Goal: Task Accomplishment & Management: Use online tool/utility

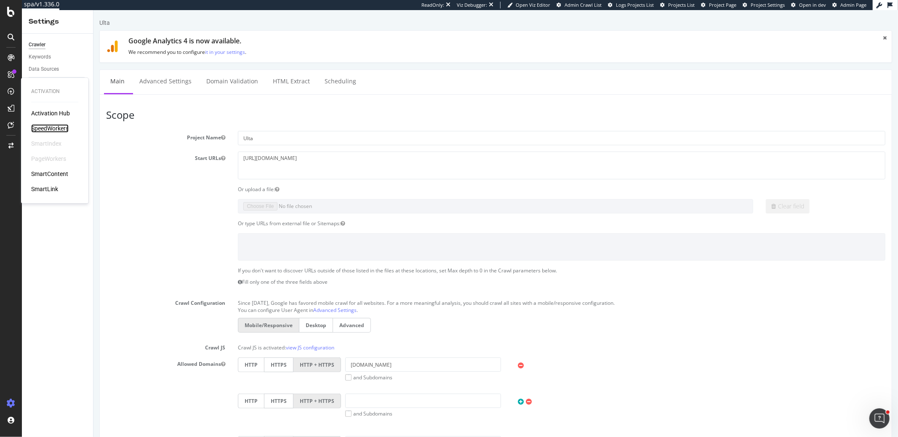
click at [35, 126] on div "SpeedWorkers" at bounding box center [49, 128] width 37 height 8
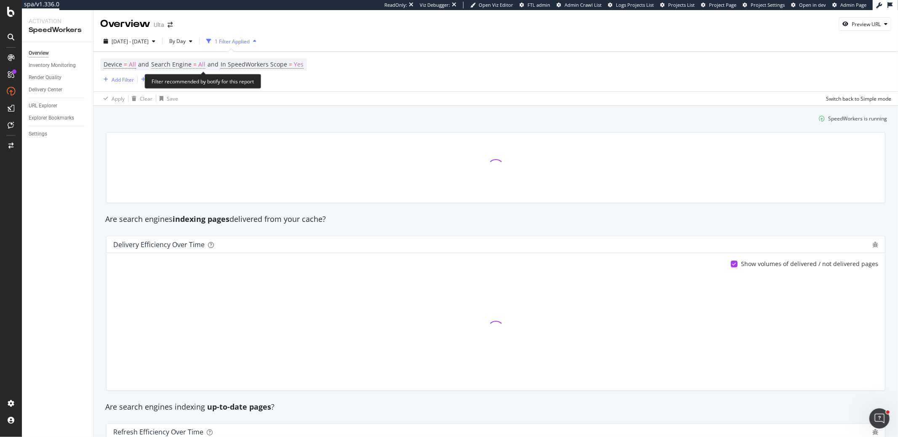
click at [164, 65] on span "Search Engine" at bounding box center [171, 64] width 40 height 8
click at [170, 86] on span "All Search Engines" at bounding box center [181, 84] width 43 height 7
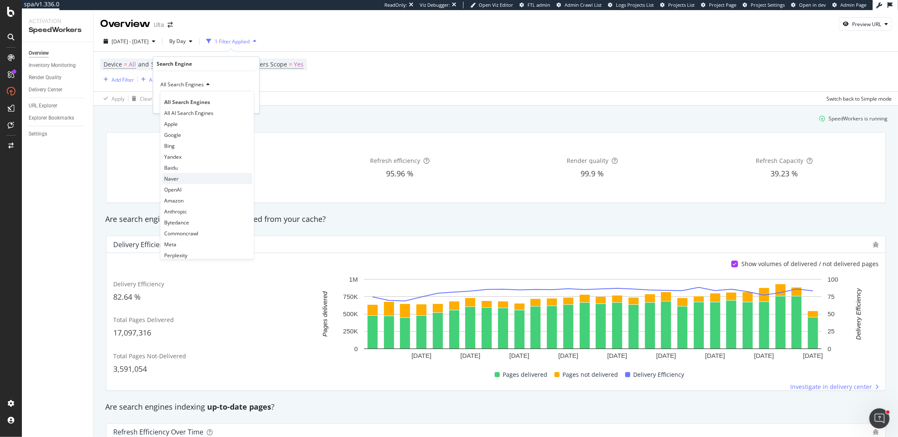
click at [175, 178] on span "Naver" at bounding box center [171, 178] width 14 height 7
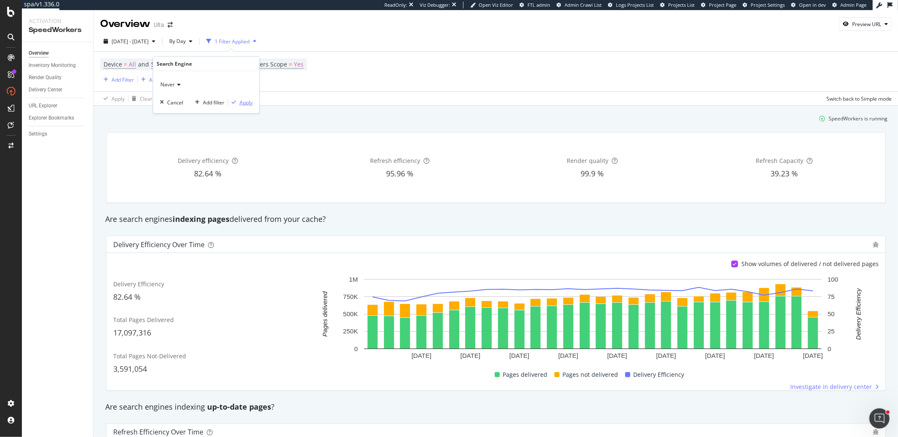
click at [241, 104] on div "Apply" at bounding box center [246, 102] width 13 height 7
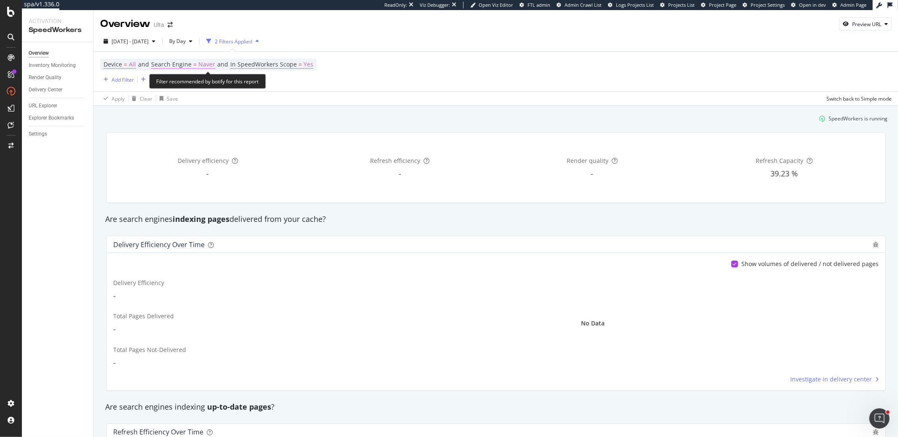
click at [201, 64] on span "Naver" at bounding box center [206, 65] width 17 height 12
click at [181, 83] on div "Naver" at bounding box center [206, 84] width 93 height 13
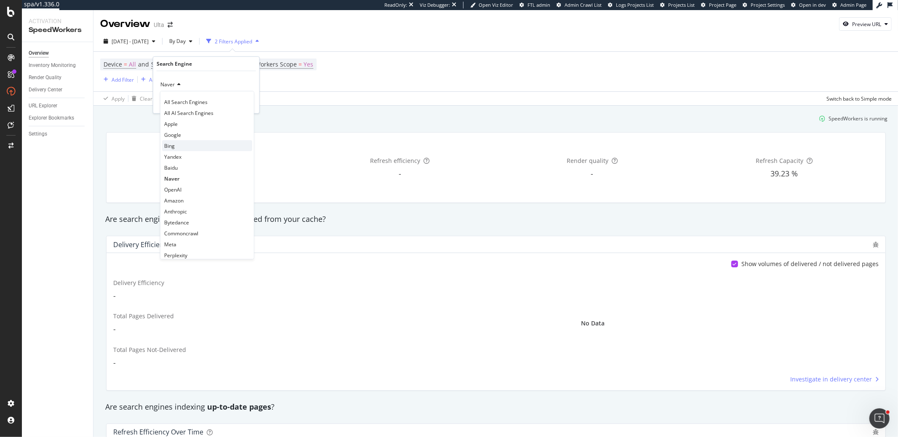
click at [174, 144] on span "Bing" at bounding box center [169, 145] width 11 height 7
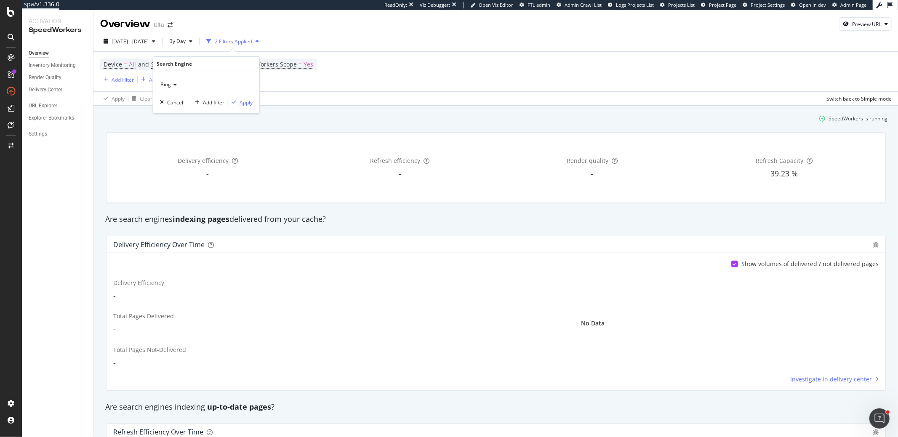
click at [249, 100] on div "Apply" at bounding box center [246, 102] width 13 height 7
